Goal: Information Seeking & Learning: Obtain resource

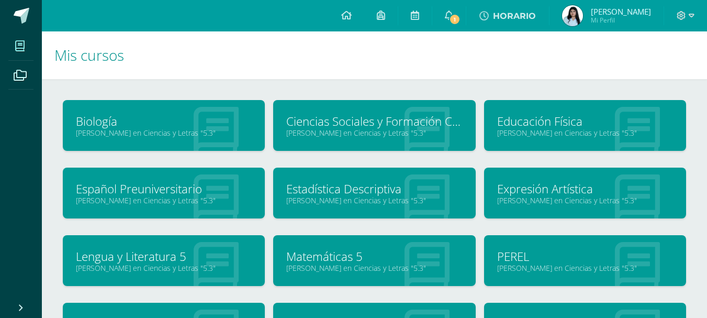
scroll to position [189, 0]
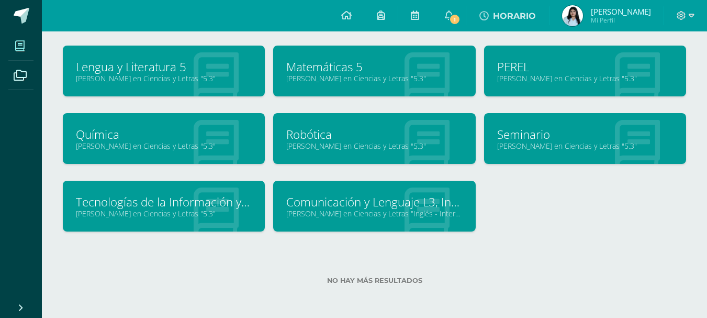
click at [553, 133] on link "Seminario" at bounding box center [585, 134] width 176 height 16
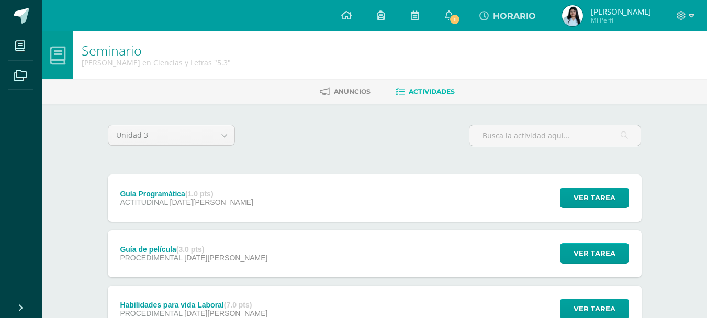
click at [418, 206] on div "Guía Programática (1.0 pts) ACTITUDINAL [DATE][PERSON_NAME] Ver tarea Guía Prog…" at bounding box center [375, 197] width 534 height 47
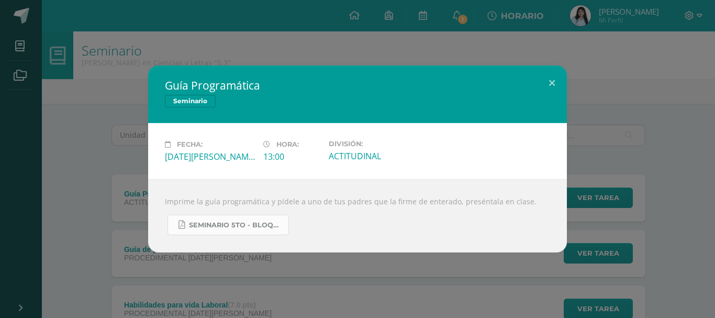
click at [241, 222] on span "Seminario 5to - Bloque 3 - 2025.pdf" at bounding box center [236, 225] width 94 height 8
